Goal: Find specific page/section

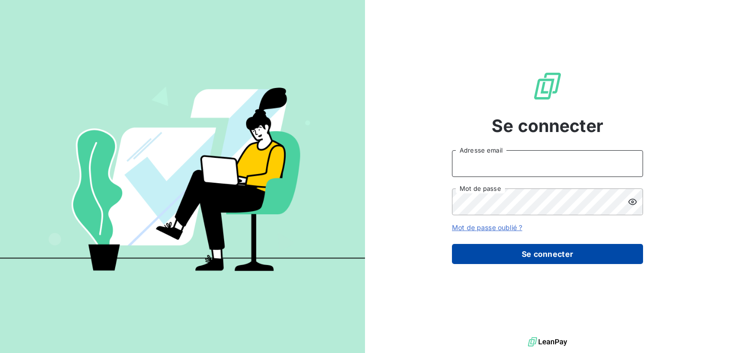
type input "[EMAIL_ADDRESS][PERSON_NAME][DOMAIN_NAME]"
click at [533, 254] on button "Se connecter" at bounding box center [547, 254] width 191 height 20
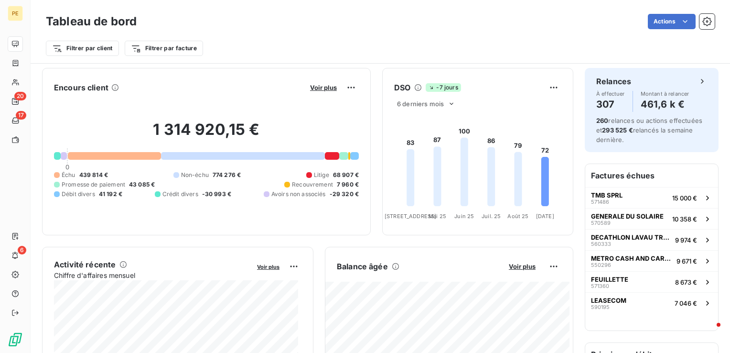
scroll to position [1, 0]
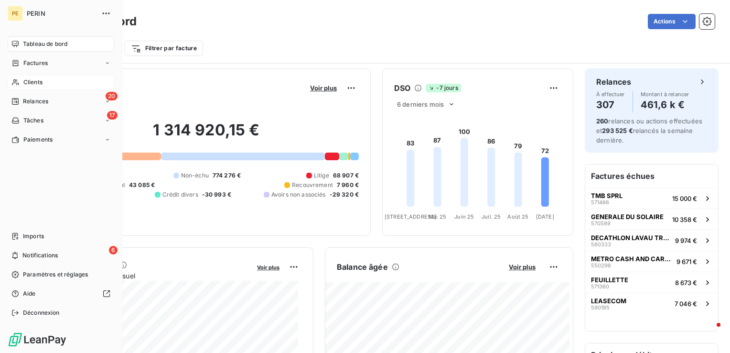
click at [35, 84] on span "Clients" at bounding box center [32, 82] width 19 height 9
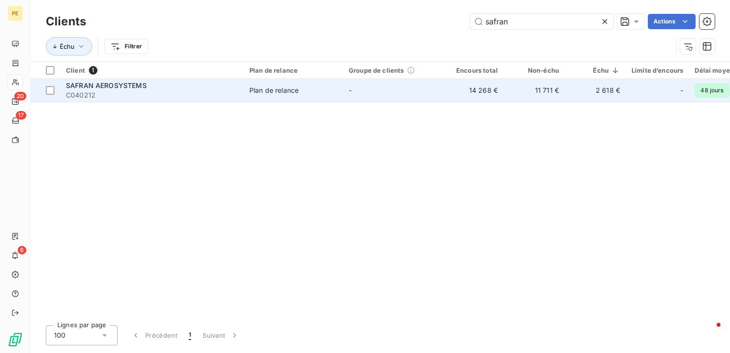
type input "safran"
click at [584, 90] on td "2 618 €" at bounding box center [595, 90] width 61 height 23
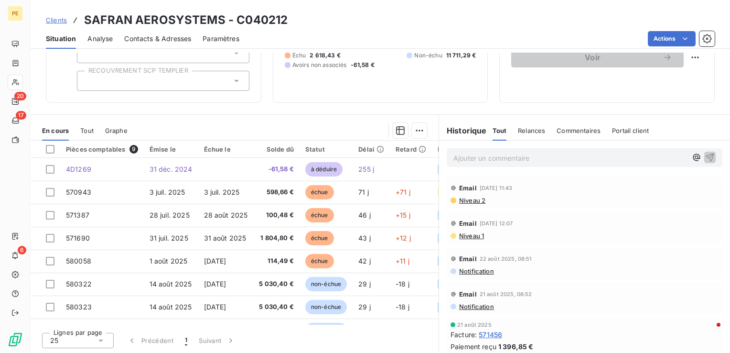
click at [162, 36] on span "Contacts & Adresses" at bounding box center [157, 39] width 67 height 10
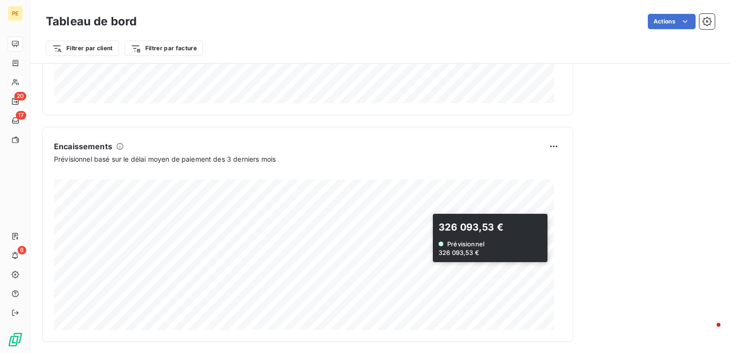
scroll to position [578, 0]
